Goal: Transaction & Acquisition: Obtain resource

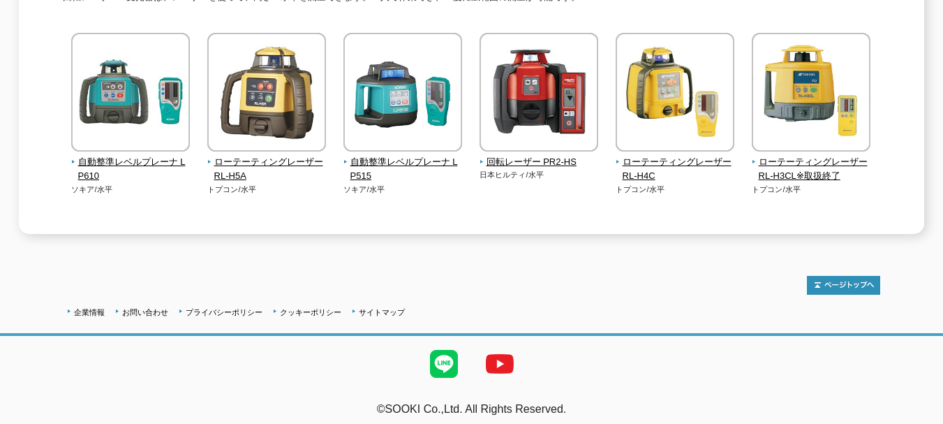
scroll to position [158, 0]
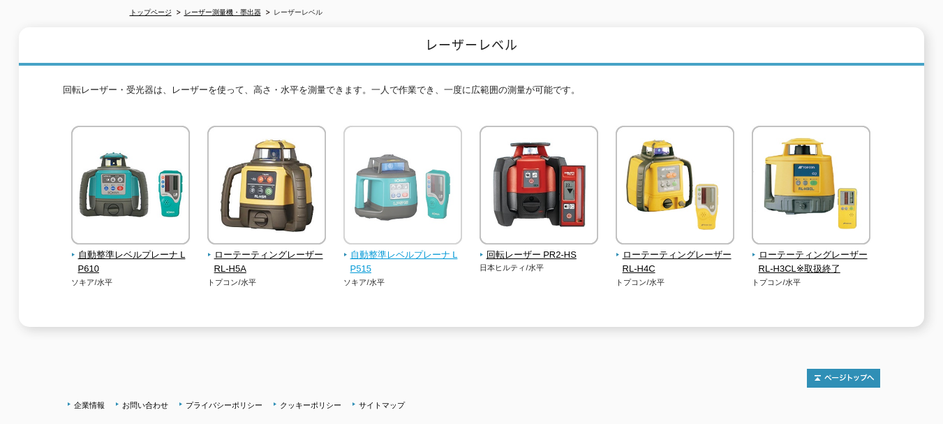
click at [412, 253] on span "自動整準レベルプレーナ LP515" at bounding box center [403, 262] width 119 height 29
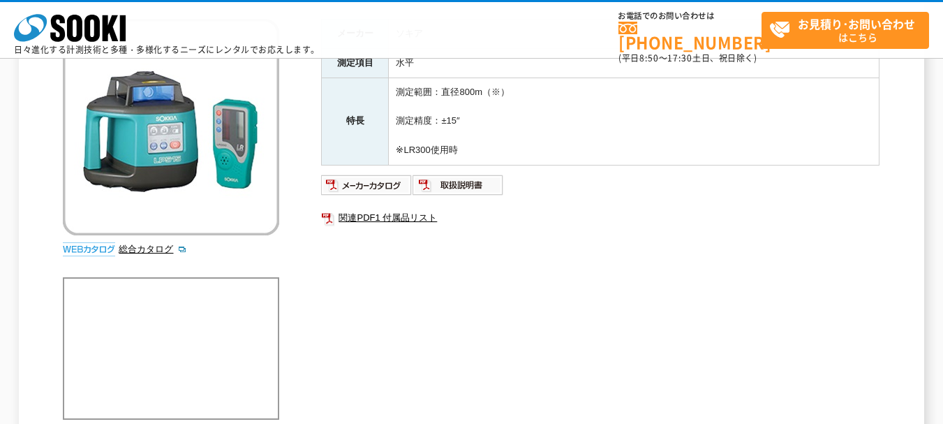
scroll to position [186, 0]
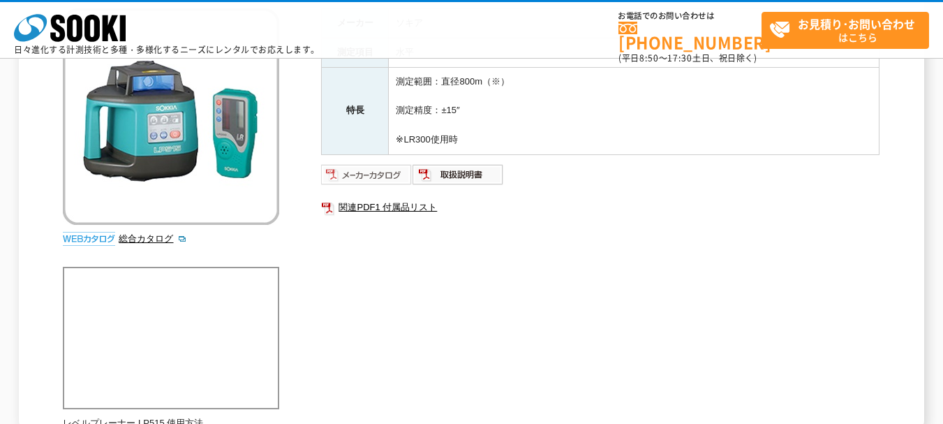
click at [366, 175] on img at bounding box center [366, 174] width 91 height 22
